Goal: Task Accomplishment & Management: Use online tool/utility

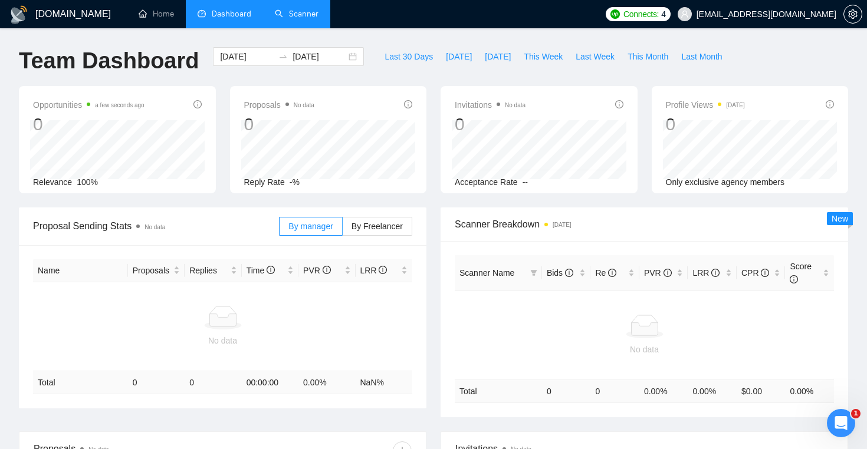
click at [307, 9] on link "Scanner" at bounding box center [297, 14] width 44 height 10
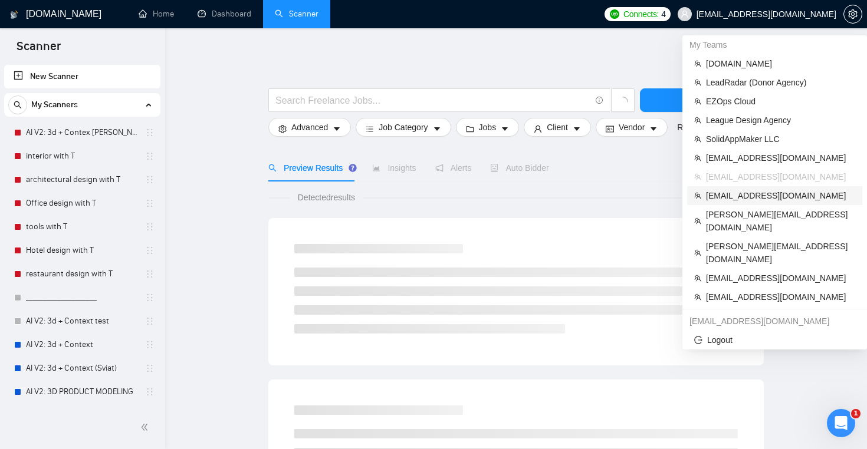
click at [773, 198] on span "[EMAIL_ADDRESS][DOMAIN_NAME]" at bounding box center [780, 195] width 149 height 13
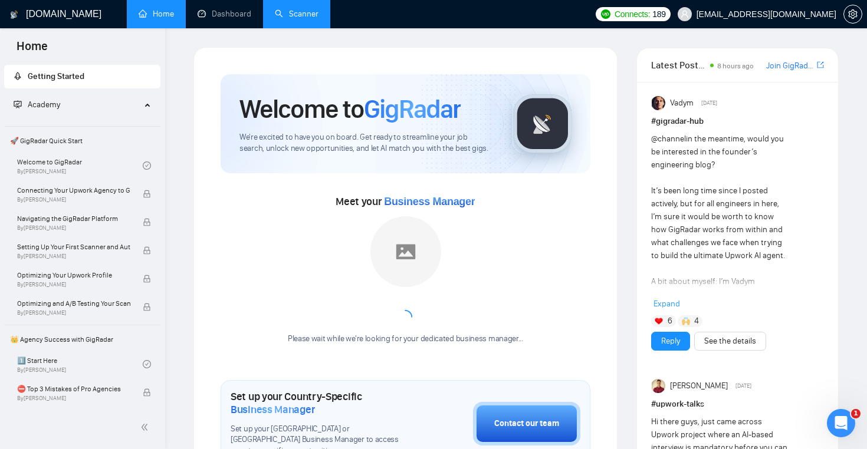
click at [295, 15] on link "Scanner" at bounding box center [297, 14] width 44 height 10
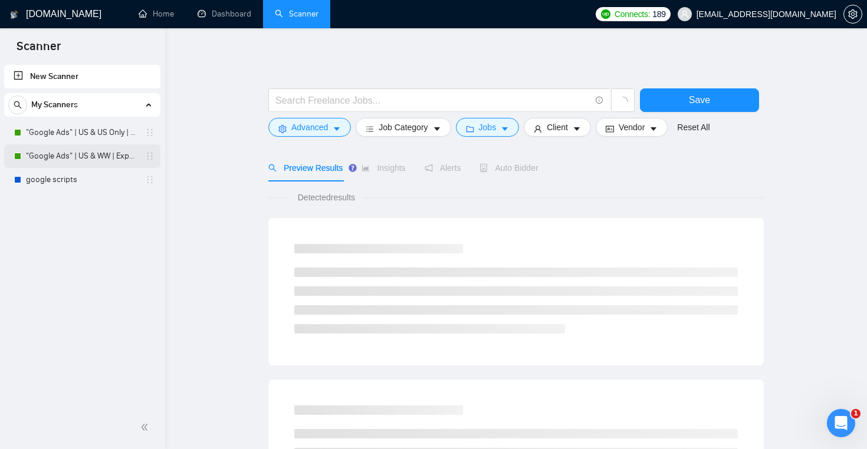
click at [116, 161] on link ""Google Ads" | US & WW | Expert" at bounding box center [82, 156] width 112 height 24
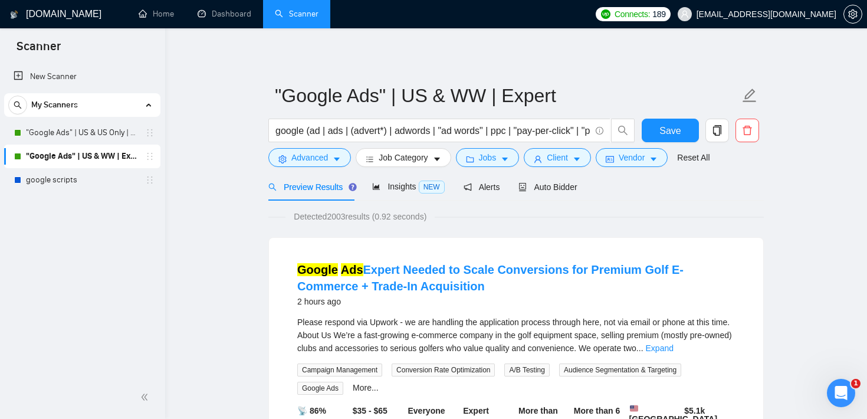
click at [508, 158] on icon "caret-down" at bounding box center [505, 160] width 6 height 4
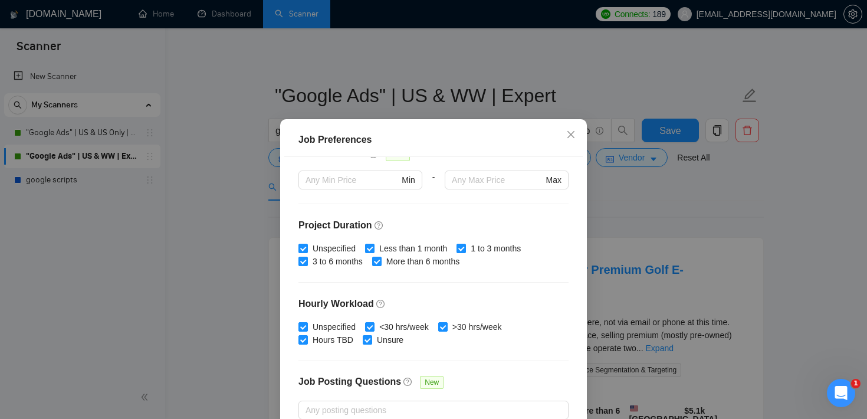
scroll to position [305, 0]
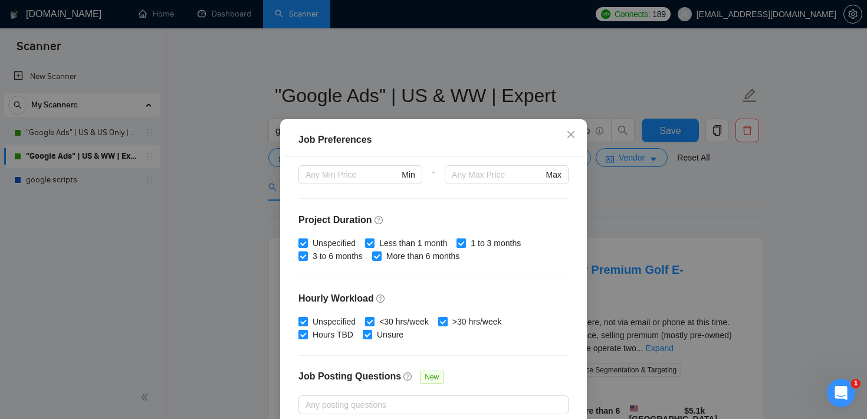
click at [612, 189] on div "Job Preferences Budget Project Type All Fixed Price Hourly Rate Fixed Price Bud…" at bounding box center [433, 209] width 867 height 419
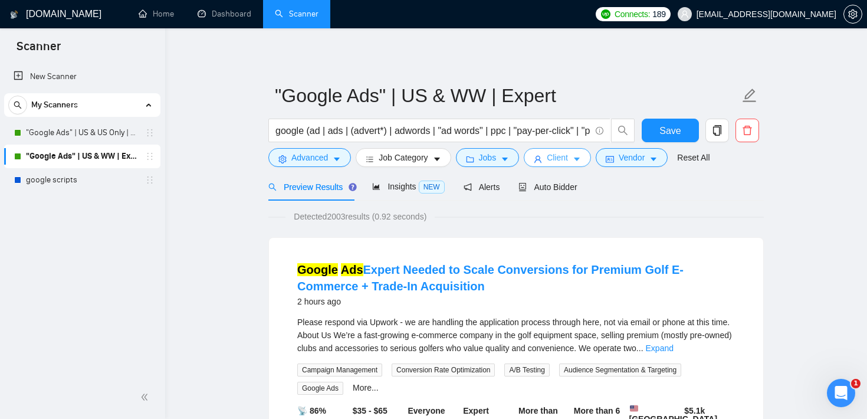
click at [576, 162] on button "Client" at bounding box center [557, 157] width 67 height 19
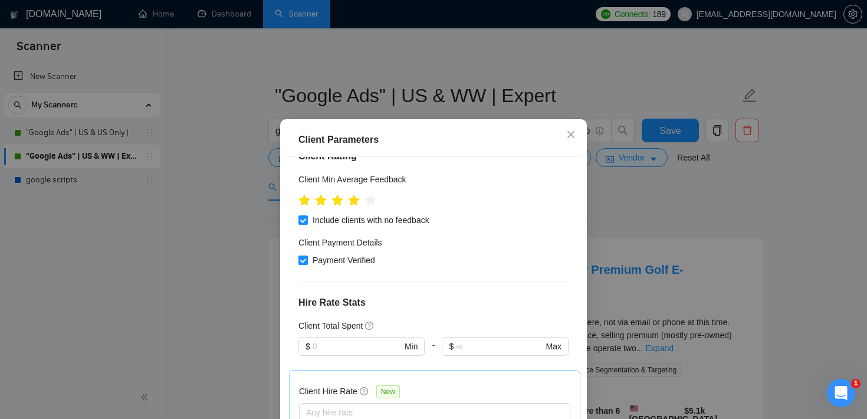
scroll to position [158, 0]
click at [626, 205] on div "Client Parameters Client Location Include Client Countries [GEOGRAPHIC_DATA] Ex…" at bounding box center [433, 209] width 867 height 419
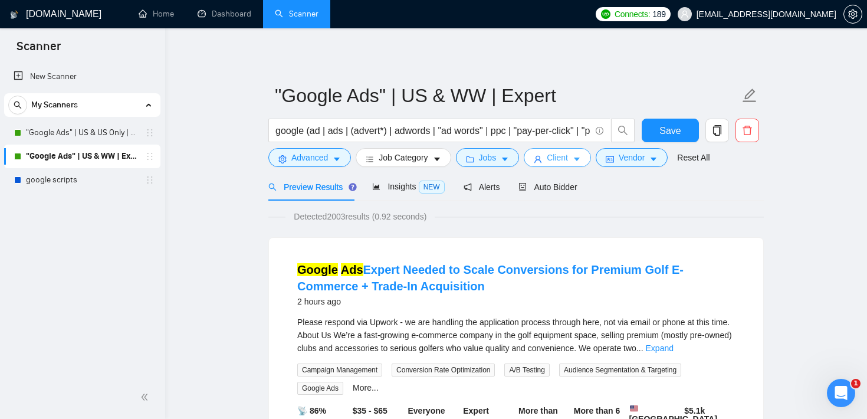
click at [563, 162] on span "Client" at bounding box center [557, 157] width 21 height 13
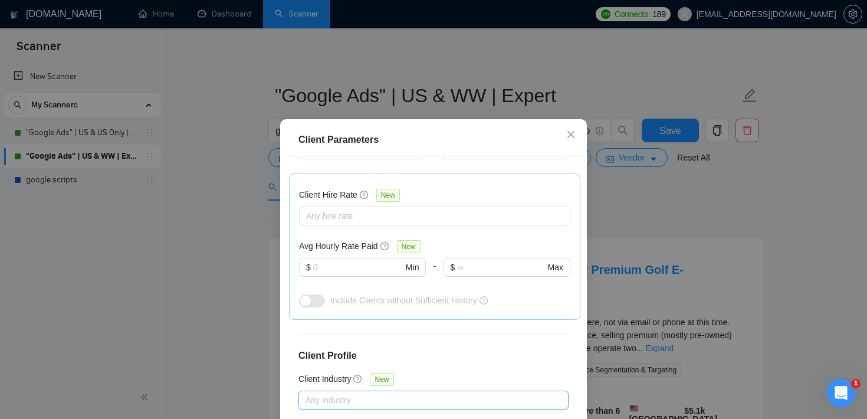
scroll to position [345, 0]
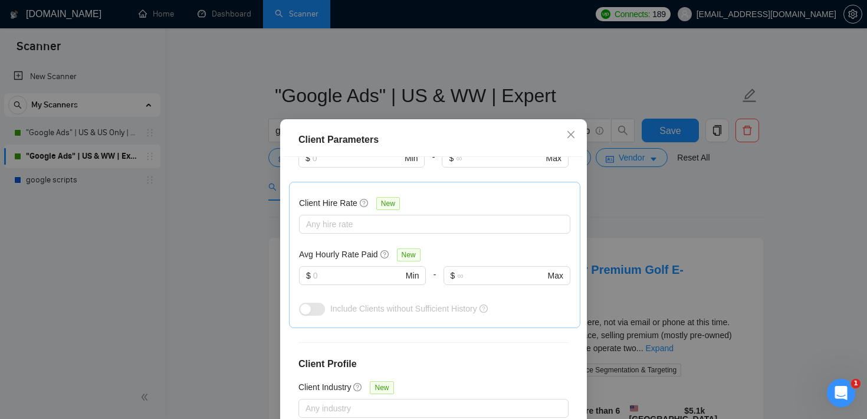
click at [612, 178] on div "Client Parameters Client Location Include Client Countries [GEOGRAPHIC_DATA] Ex…" at bounding box center [433, 209] width 867 height 419
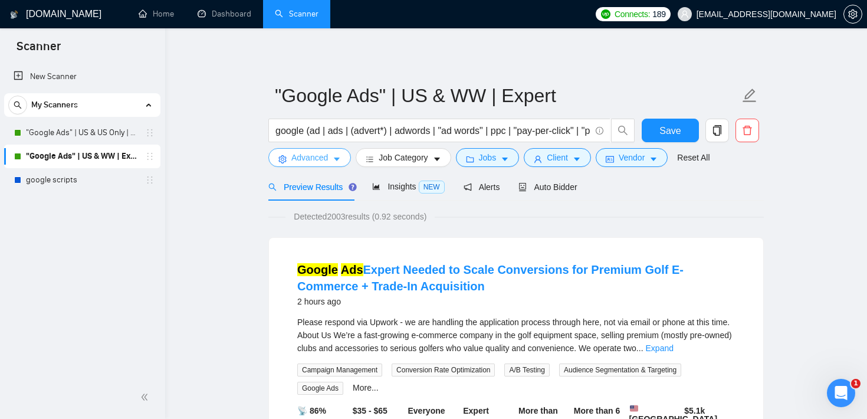
click at [343, 162] on button "Advanced" at bounding box center [309, 157] width 83 height 19
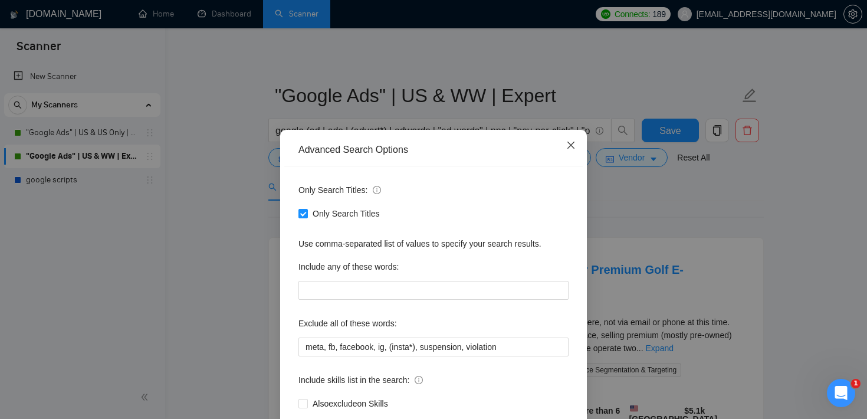
click at [566, 140] on span "Close" at bounding box center [571, 146] width 32 height 32
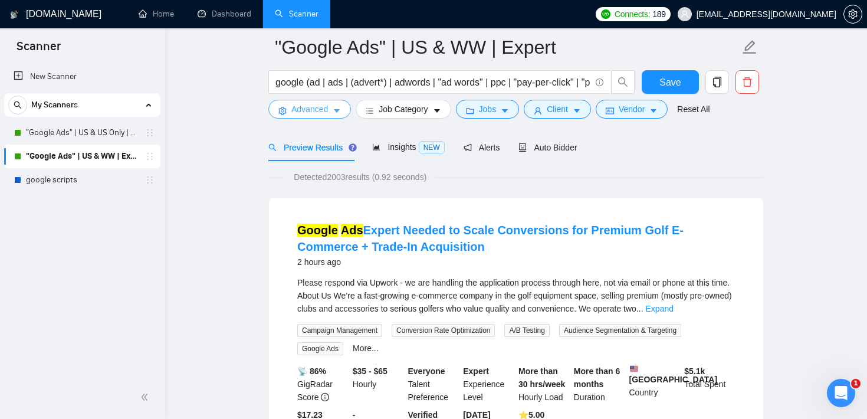
scroll to position [60, 0]
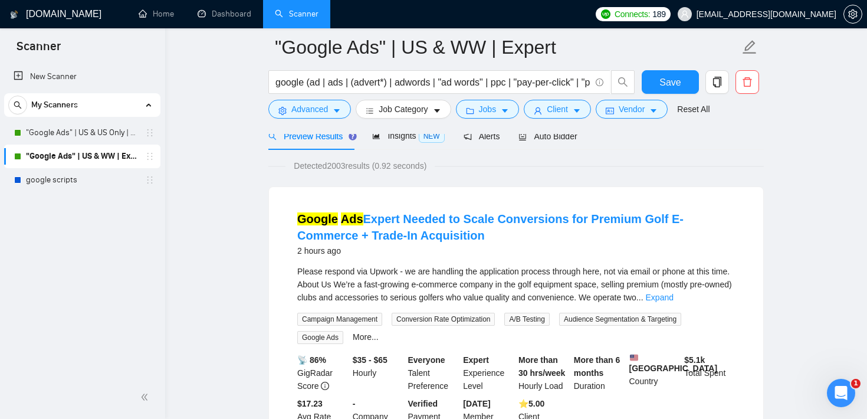
click at [364, 330] on div "More..." at bounding box center [365, 337] width 31 height 14
click at [364, 338] on link "More..." at bounding box center [366, 336] width 26 height 9
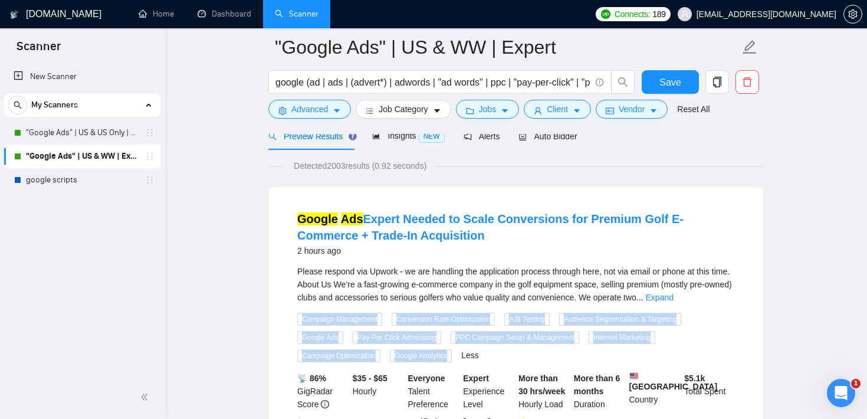
drag, startPoint x: 461, startPoint y: 353, endPoint x: 298, endPoint y: 316, distance: 167.1
click at [298, 316] on div "Campaign Management Conversion Rate Optimization A/B Testing Audience Segmentat…" at bounding box center [516, 337] width 442 height 50
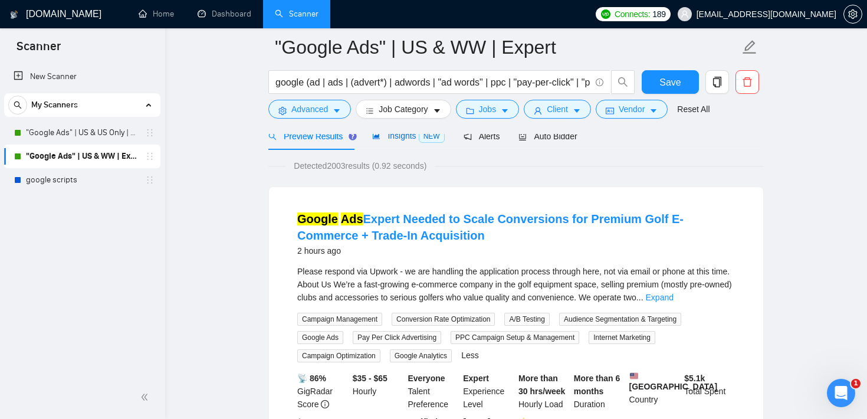
click at [410, 140] on span "Insights NEW" at bounding box center [408, 135] width 72 height 9
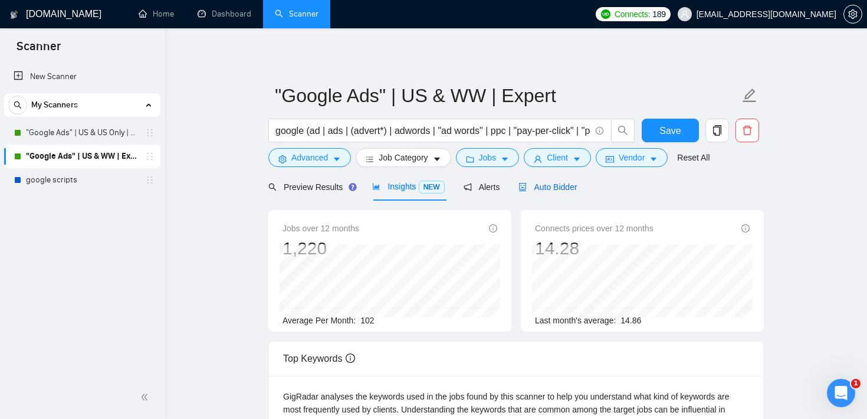
click at [557, 193] on div "Auto Bidder" at bounding box center [547, 186] width 58 height 13
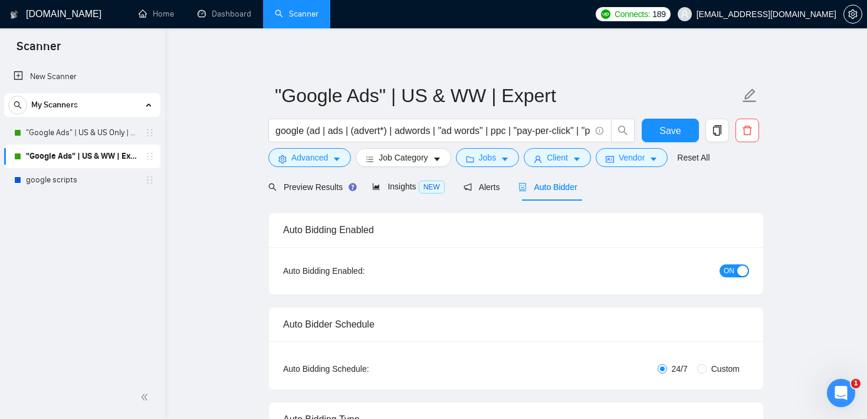
checkbox input "true"
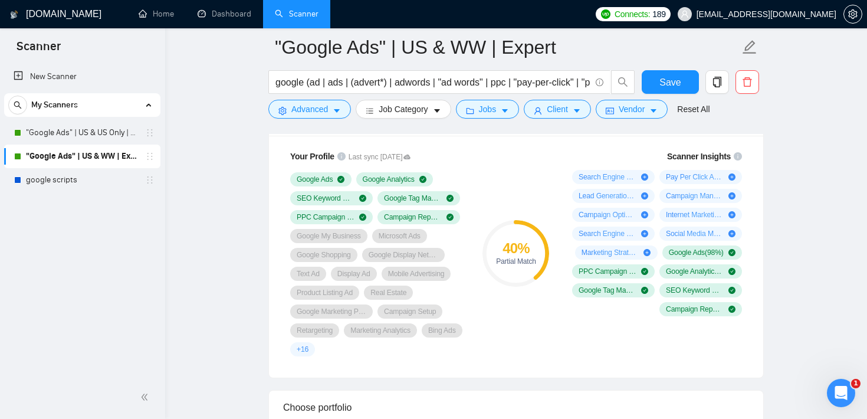
scroll to position [796, 0]
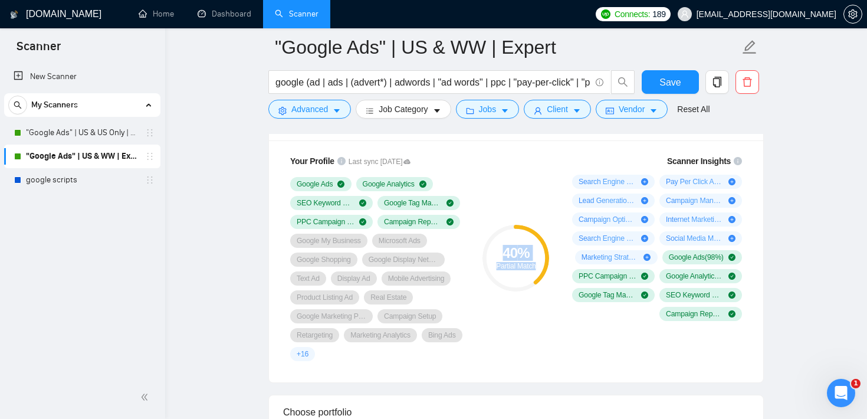
drag, startPoint x: 502, startPoint y: 249, endPoint x: 540, endPoint y: 265, distance: 40.2
click at [540, 265] on div "40 % Partial Match" at bounding box center [515, 258] width 67 height 24
click at [512, 189] on div "40 % Partial Match" at bounding box center [515, 257] width 79 height 221
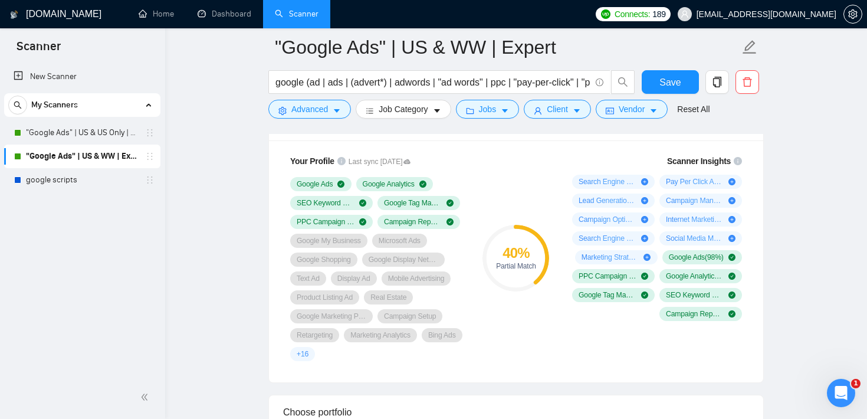
click at [510, 172] on div "40 % Partial Match" at bounding box center [515, 257] width 79 height 221
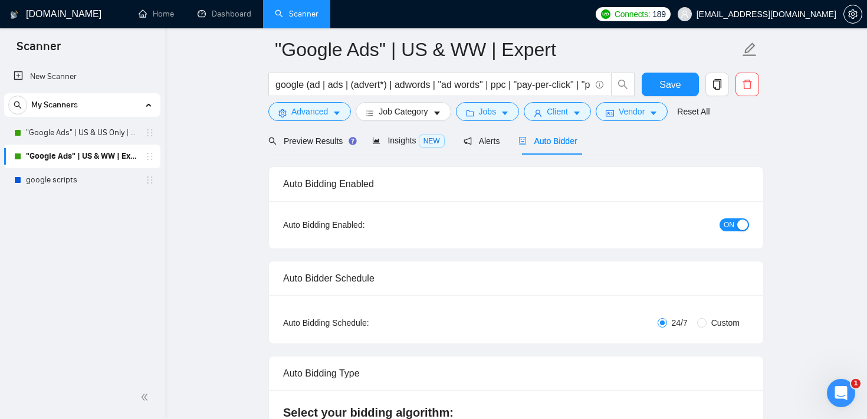
scroll to position [0, 0]
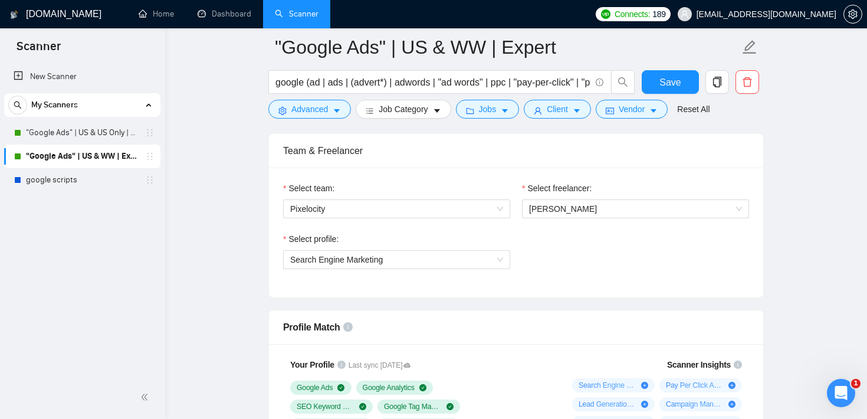
scroll to position [593, 0]
click at [669, 208] on span "[PERSON_NAME]" at bounding box center [635, 208] width 213 height 18
click at [639, 163] on div "Team & Freelancer" at bounding box center [516, 150] width 466 height 34
click at [461, 257] on span "Search Engine Marketing" at bounding box center [396, 258] width 213 height 18
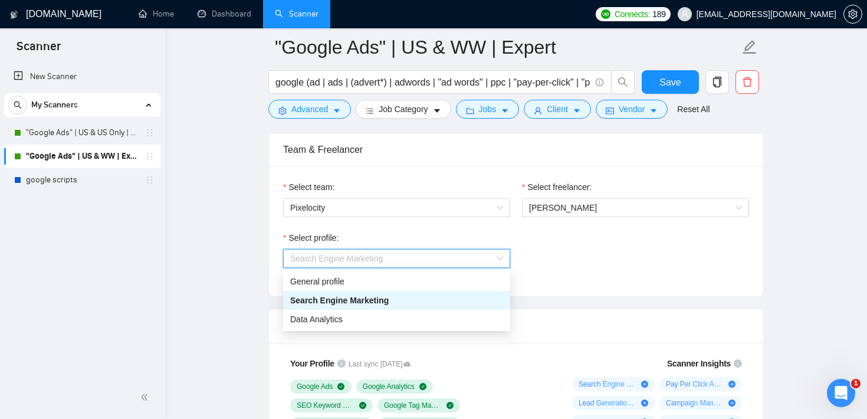
click at [411, 303] on div "Search Engine Marketing" at bounding box center [396, 300] width 213 height 13
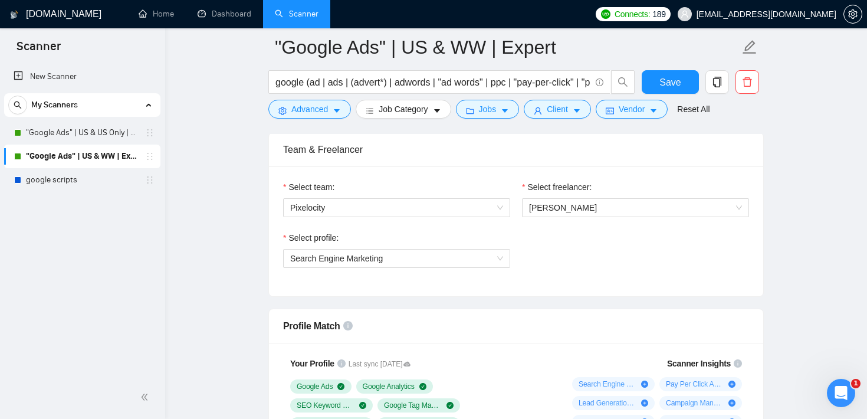
click at [531, 256] on div "Select profile: Search Engine Marketing" at bounding box center [516, 256] width 478 height 51
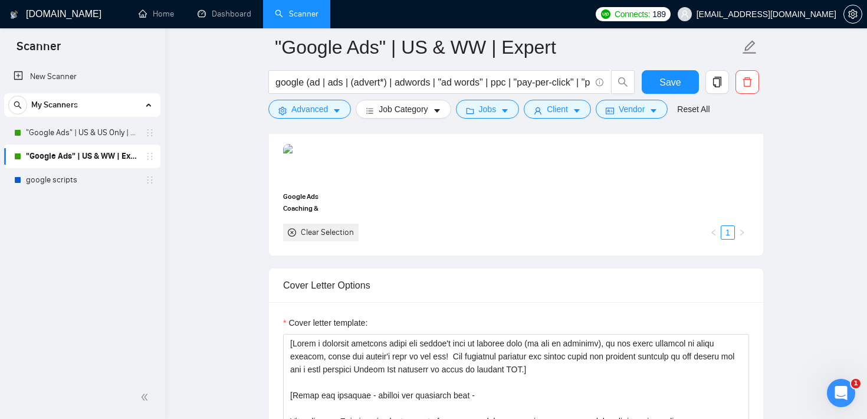
scroll to position [1153, 0]
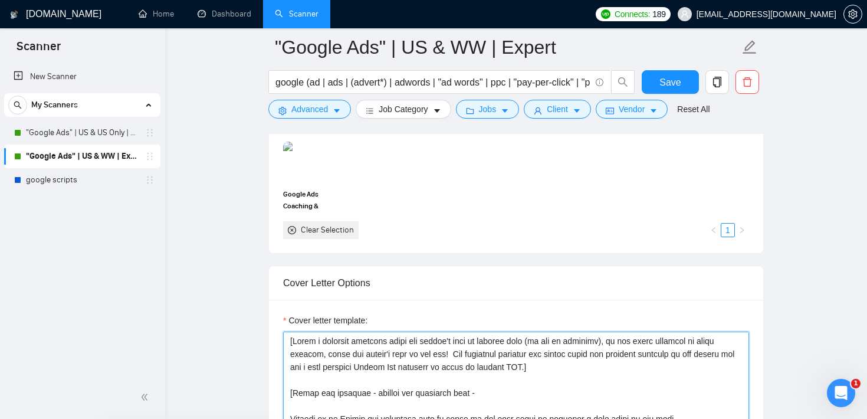
drag, startPoint x: 599, startPoint y: 371, endPoint x: 282, endPoint y: 340, distance: 318.2
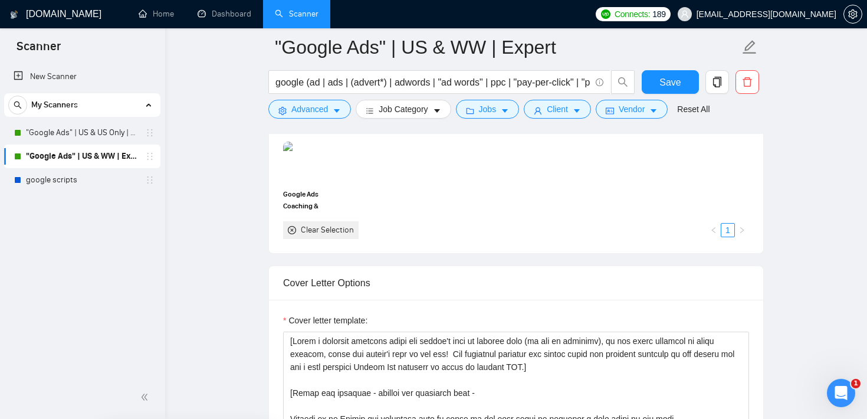
click at [484, 252] on div "Choose portfolio Select your portfolio: Select your most relevant portfolio ite…" at bounding box center [515, 145] width 495 height 216
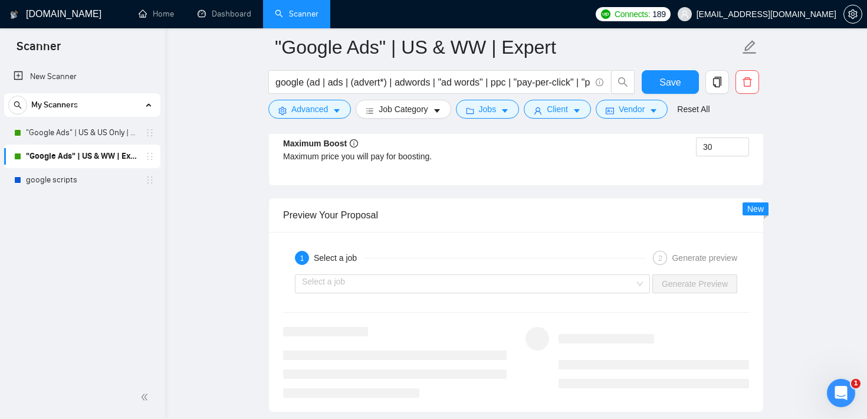
scroll to position [2226, 0]
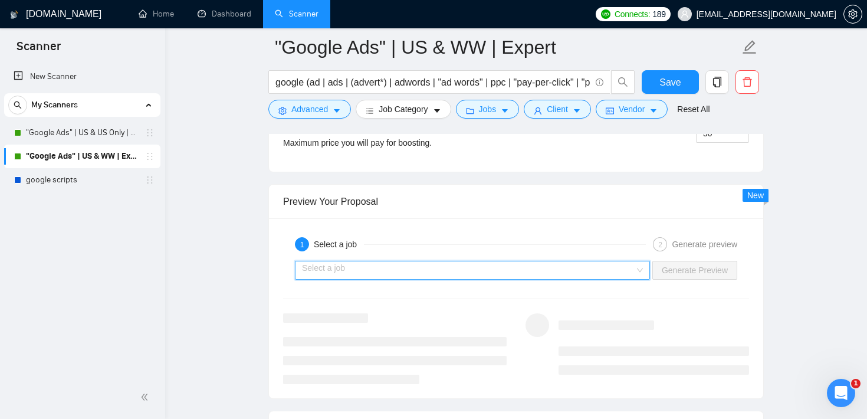
click at [481, 274] on input "search" at bounding box center [468, 270] width 333 height 18
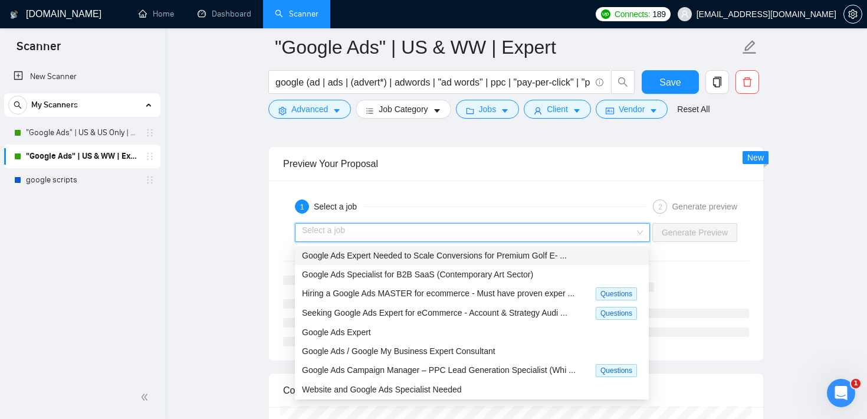
scroll to position [2265, 0]
click at [486, 196] on div "1 Select a job 2 Generate preview" at bounding box center [516, 206] width 466 height 24
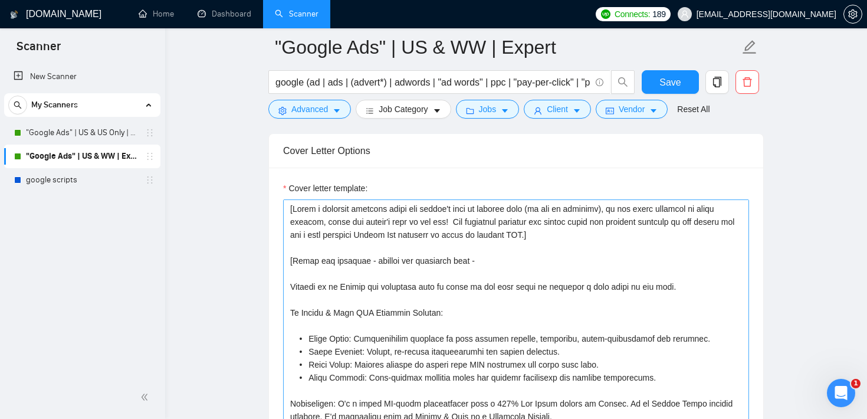
scroll to position [1284, 0]
click at [467, 169] on div "Cover letter template:" at bounding box center [516, 332] width 494 height 326
click at [533, 251] on textarea "Cover letter template:" at bounding box center [516, 333] width 466 height 265
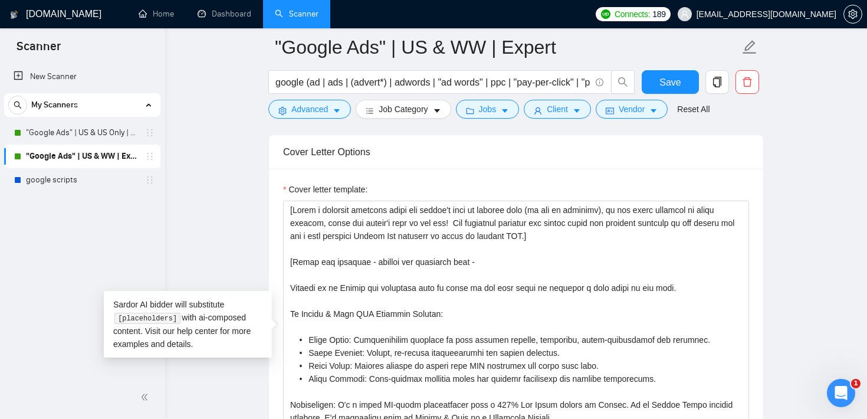
click at [567, 171] on div "Cover letter template:" at bounding box center [516, 332] width 494 height 326
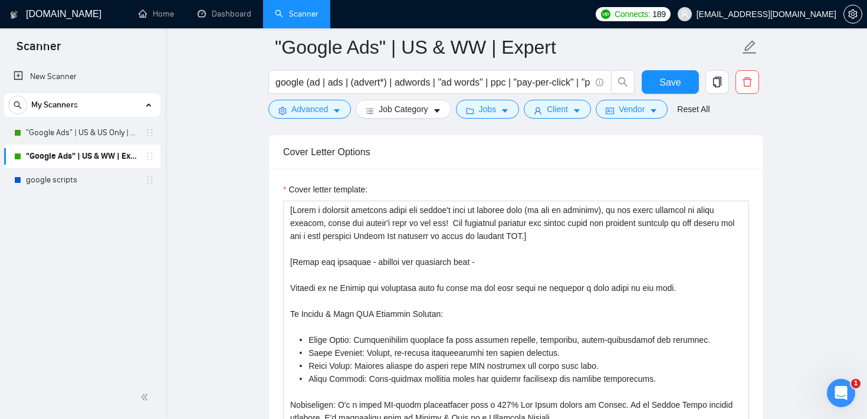
click at [387, 153] on div "Cover Letter Options" at bounding box center [516, 152] width 466 height 34
click at [839, 398] on icon "Open Intercom Messenger" at bounding box center [839, 391] width 19 height 19
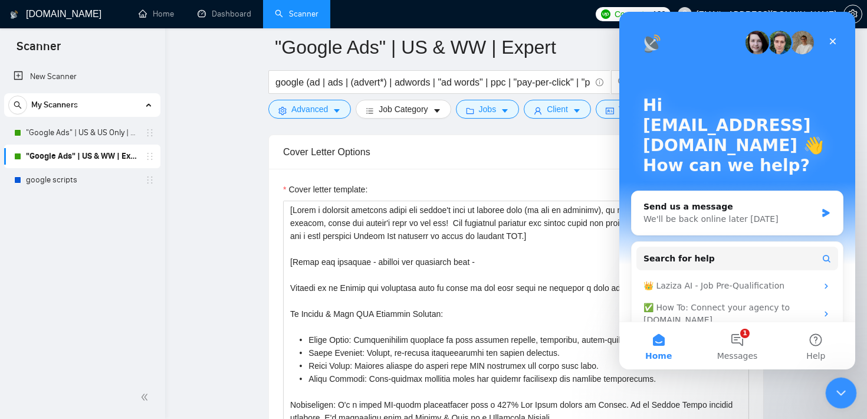
scroll to position [0, 0]
click at [734, 343] on button "1 Messages" at bounding box center [737, 345] width 78 height 47
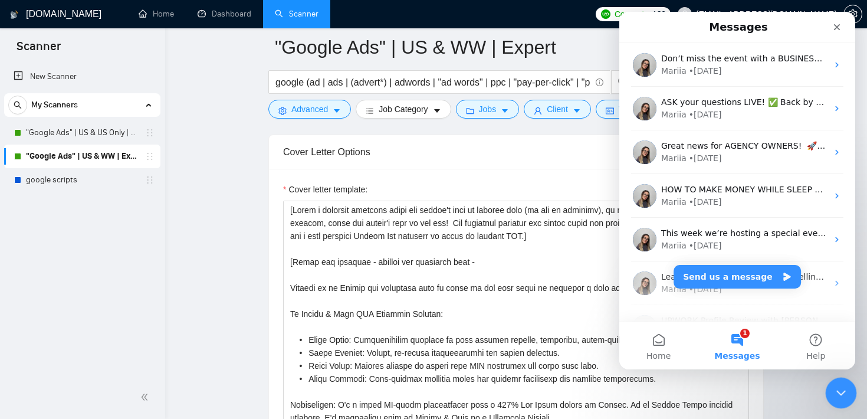
click at [842, 385] on icon "Close Intercom Messenger" at bounding box center [839, 391] width 14 height 14
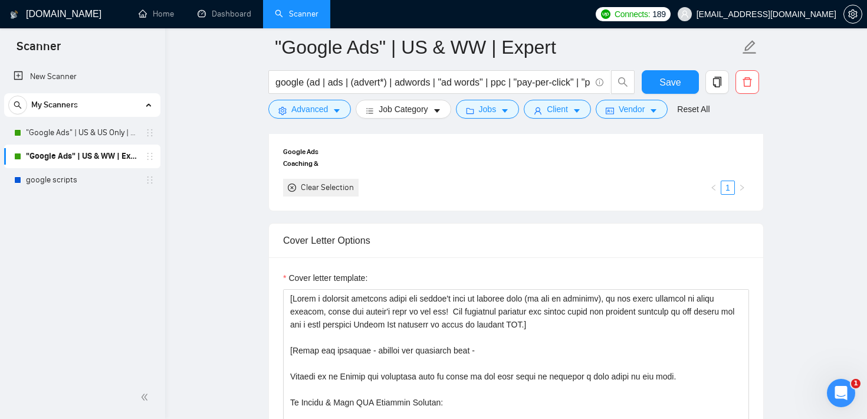
scroll to position [1148, 0]
